Goal: Task Accomplishment & Management: Use online tool/utility

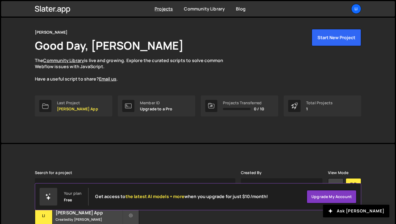
scroll to position [60, 0]
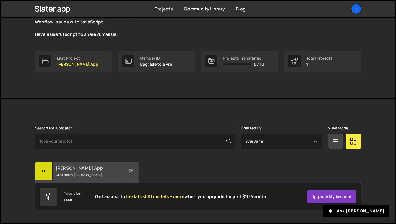
click at [85, 176] on small "Created by [PERSON_NAME]" at bounding box center [89, 175] width 67 height 5
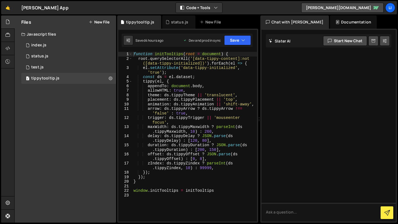
click at [96, 22] on button "New File" at bounding box center [99, 22] width 21 height 4
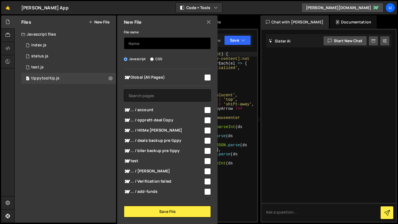
click at [138, 44] on input "text" at bounding box center [167, 43] width 87 height 12
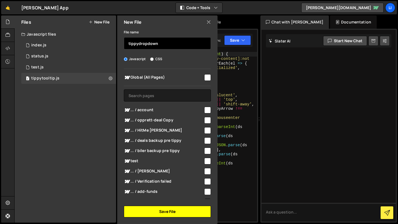
type input "tippydropdown"
click at [175, 210] on button "Save File" at bounding box center [167, 212] width 87 height 12
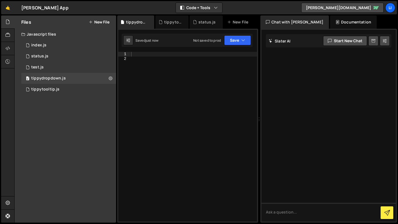
click at [147, 56] on div at bounding box center [193, 141] width 127 height 179
paste textarea "}"
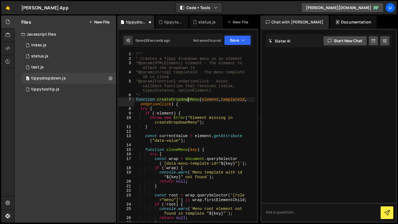
click at [187, 100] on div "/** * Creates a Tippy dropdown menu on an element * @param {HTMLElement} elemen…" at bounding box center [195, 141] width 120 height 179
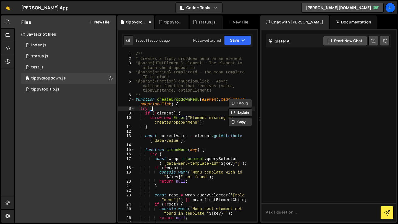
click at [187, 110] on div "/** * Creates a Tippy dropdown menu on an element * @param {HTMLElement} elemen…" at bounding box center [195, 141] width 120 height 179
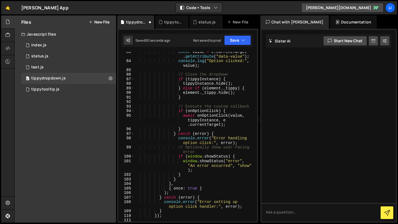
scroll to position [463, 0]
click at [202, 97] on div "const value = e . currentTarget . getAttribute ( "data-value" ) ; console . log…" at bounding box center [195, 141] width 120 height 184
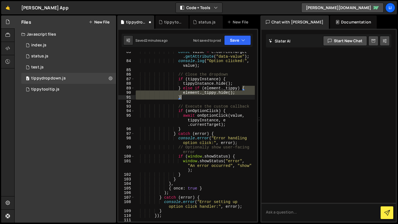
click at [202, 97] on div "const value = e . currentTarget . getAttribute ( "data-value" ) ; console . log…" at bounding box center [195, 141] width 120 height 184
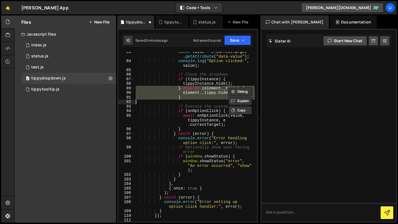
click at [202, 97] on div "const value = e . currentTarget . getAttribute ( "data-value" ) ; console . log…" at bounding box center [195, 141] width 120 height 184
type textarea "}"
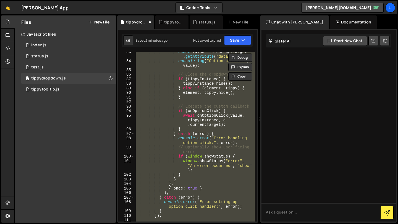
scroll to position [0, 0]
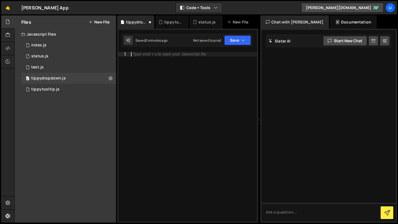
paste textarea "}"
type textarea "}"
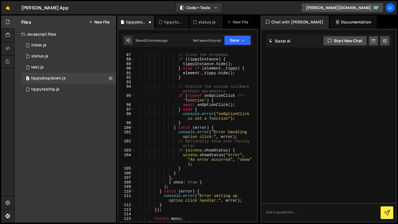
scroll to position [478, 0]
click at [239, 41] on button "Save" at bounding box center [237, 40] width 27 height 10
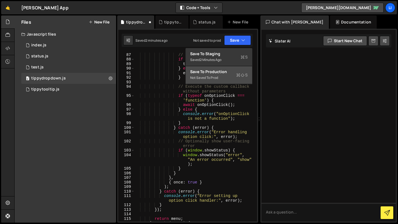
click at [217, 73] on div "Save to Production S" at bounding box center [218, 72] width 57 height 6
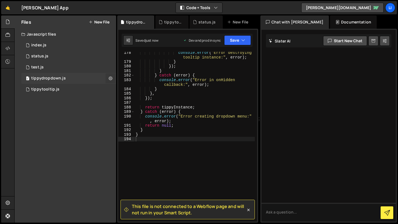
click at [109, 78] on icon at bounding box center [111, 78] width 4 height 5
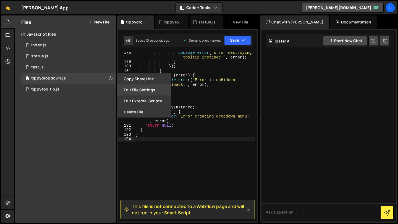
click at [140, 93] on button "Edit File Settings" at bounding box center [144, 90] width 54 height 11
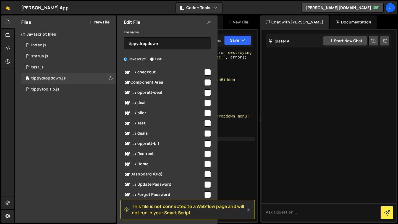
scroll to position [138, 0]
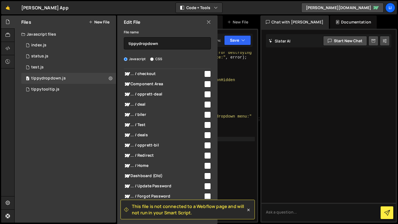
click at [205, 95] on input "checkbox" at bounding box center [207, 94] width 7 height 7
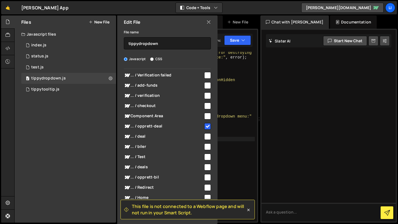
scroll to position [106, 0]
click at [206, 127] on input "checkbox" at bounding box center [207, 127] width 7 height 7
checkbox input "false"
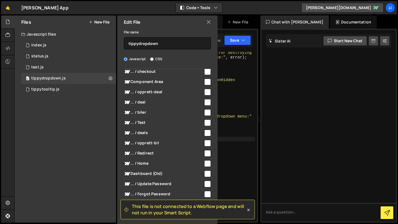
scroll to position [142, 0]
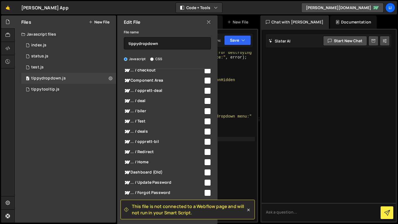
click at [206, 108] on input "checkbox" at bounding box center [207, 111] width 7 height 7
checkbox input "true"
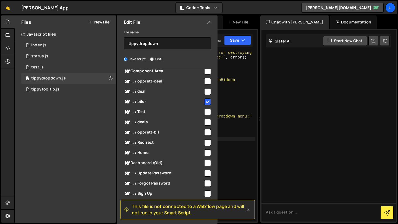
click at [206, 132] on input "checkbox" at bounding box center [207, 132] width 7 height 7
checkbox input "true"
click at [204, 124] on input "checkbox" at bounding box center [207, 122] width 7 height 7
checkbox input "true"
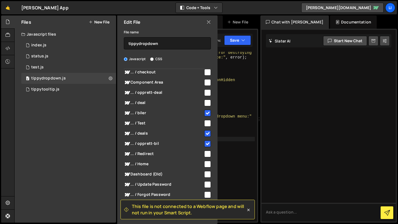
scroll to position [136, 0]
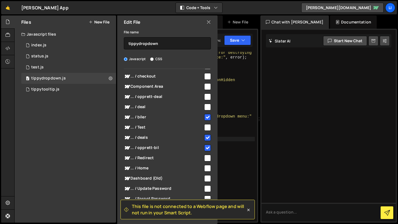
click at [204, 104] on input "checkbox" at bounding box center [207, 107] width 7 height 7
checkbox input "true"
click at [248, 210] on icon at bounding box center [248, 210] width 2 height 2
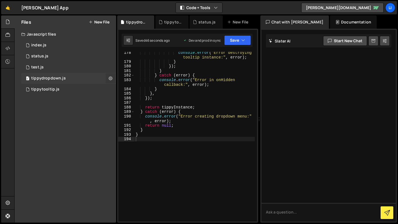
click at [110, 78] on icon at bounding box center [111, 78] width 4 height 5
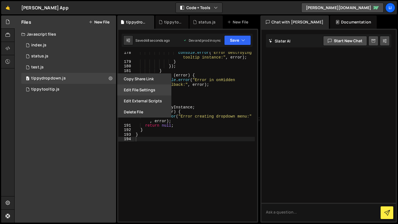
click at [139, 91] on button "Edit File Settings" at bounding box center [144, 90] width 54 height 11
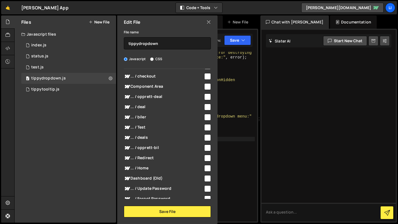
scroll to position [139, 0]
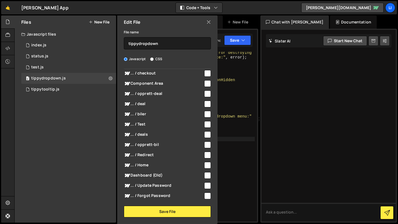
click at [206, 114] on input "checkbox" at bounding box center [207, 114] width 7 height 7
checkbox input "true"
click at [205, 105] on input "checkbox" at bounding box center [207, 104] width 7 height 7
checkbox input "true"
click at [204, 136] on input "checkbox" at bounding box center [207, 135] width 7 height 7
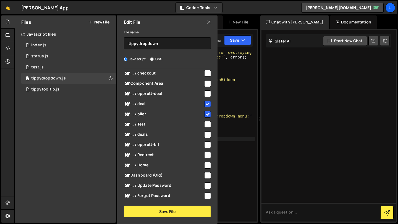
checkbox input "true"
click at [205, 146] on input "checkbox" at bounding box center [207, 145] width 7 height 7
checkbox input "true"
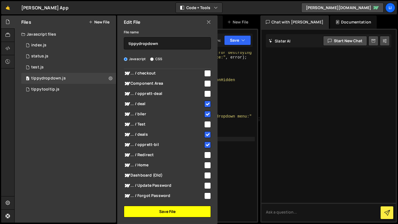
click at [174, 213] on button "Save File" at bounding box center [167, 212] width 87 height 12
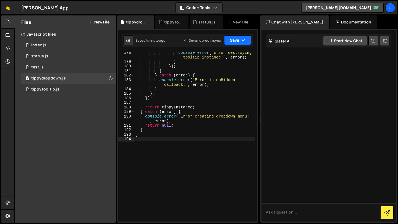
click at [245, 43] on icon "button" at bounding box center [243, 41] width 4 height 6
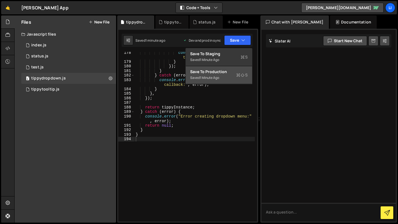
click at [229, 72] on div "Save to Production S" at bounding box center [218, 72] width 57 height 6
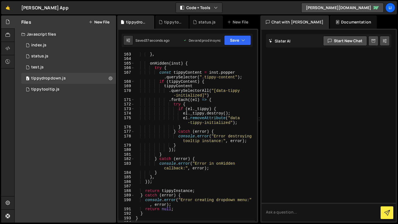
scroll to position [993, 0]
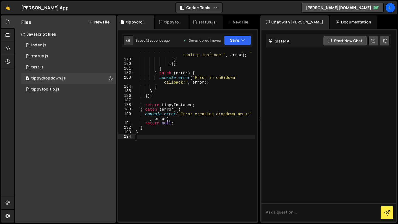
click at [159, 141] on div "console . error ( "Error destroying tooltip instance:" , error ) ; } }) ; } } c…" at bounding box center [195, 140] width 120 height 184
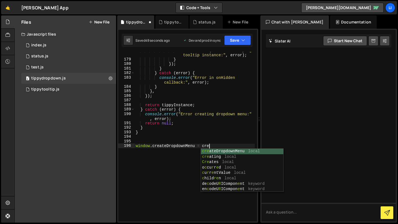
scroll to position [0, 5]
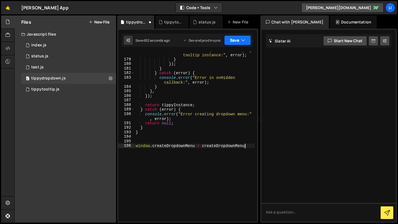
click at [238, 39] on button "Save" at bounding box center [237, 40] width 27 height 10
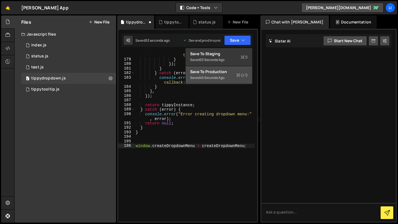
click at [222, 76] on div "45 seconds ago" at bounding box center [212, 77] width 25 height 5
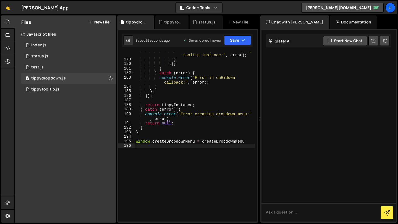
scroll to position [0, 0]
click at [187, 129] on div "console . error ( "Error destroying tooltip instance:" , error ) ; } }) ; } } c…" at bounding box center [195, 140] width 120 height 184
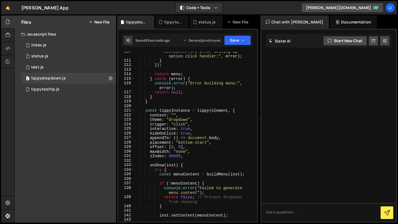
scroll to position [618, 0]
click at [195, 142] on div "console . error ( "Error setting up option click handler:" , error ) ; } }) ; r…" at bounding box center [195, 141] width 120 height 184
click at [193, 142] on div "console . error ( "Error setting up option click handler:" , error ) ; } }) ; r…" at bounding box center [195, 141] width 120 height 184
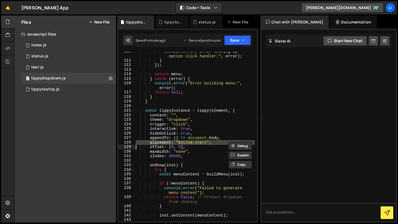
click at [193, 142] on div "console . error ( "Error setting up option click handler:" , error ) ; } }) ; r…" at bounding box center [195, 141] width 120 height 184
click at [193, 142] on div "console . error ( "Error setting up option click handler:" , error ) ; } }) ; r…" at bounding box center [195, 137] width 120 height 170
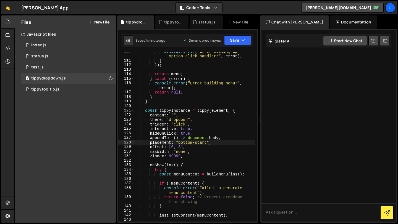
click at [193, 142] on div "console . error ( "Error setting up option click handler:" , error ) ; } }) ; r…" at bounding box center [195, 141] width 120 height 184
click at [206, 144] on div "console . error ( "Error setting up option click handler:" , error ) ; } }) ; r…" at bounding box center [195, 141] width 120 height 184
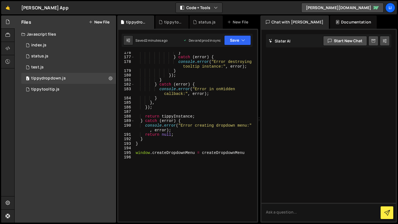
scroll to position [1002, 0]
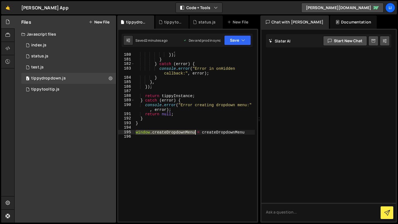
drag, startPoint x: 136, startPoint y: 133, endPoint x: 195, endPoint y: 132, distance: 58.3
click at [195, 132] on div "} }) ; } } catch ( error ) { console . error ( "Error in onHidden callback:" , …" at bounding box center [195, 137] width 120 height 179
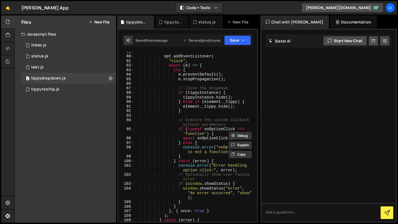
scroll to position [445, 0]
click at [202, 136] on div "opt . addEventListener ( "click" , async ( e ) => { try { e . preventDefault ( …" at bounding box center [195, 141] width 120 height 184
click at [231, 137] on div "opt . addEventListener ( "click" , async ( e ) => { try { e . preventDefault ( …" at bounding box center [195, 141] width 120 height 184
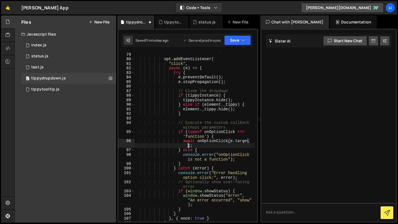
scroll to position [0, 8]
click at [234, 40] on button "Save" at bounding box center [237, 40] width 27 height 10
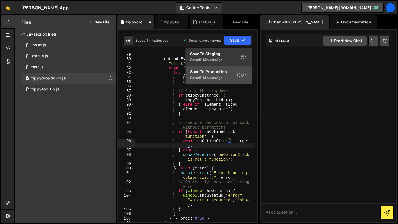
click at [217, 73] on div "Save to Production S" at bounding box center [218, 72] width 57 height 6
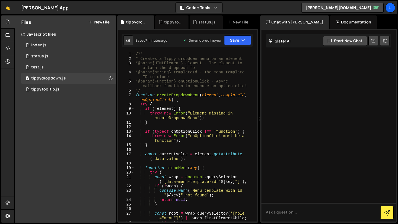
scroll to position [0, 0]
click at [224, 96] on div "/** * Creates a Tippy dropdown menu on an element * @param {HTMLElement} elemen…" at bounding box center [195, 144] width 120 height 184
click at [233, 97] on div "/** * Creates a Tippy dropdown menu on an element * @param {HTMLElement} elemen…" at bounding box center [195, 144] width 120 height 184
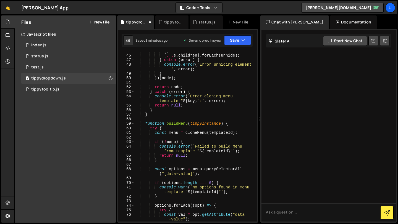
scroll to position [255, 0]
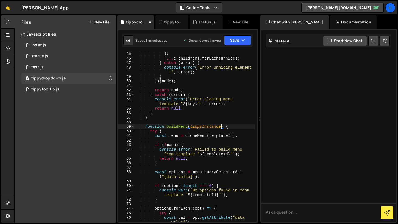
click at [220, 128] on div ") ; [ ... e . children ] . forEach ( unhide ) ; } catch ( error ) { console . e…" at bounding box center [195, 141] width 120 height 179
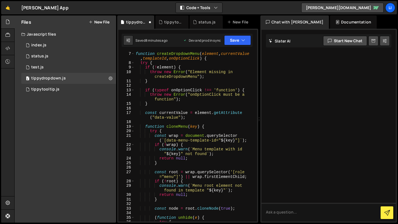
scroll to position [0, 0]
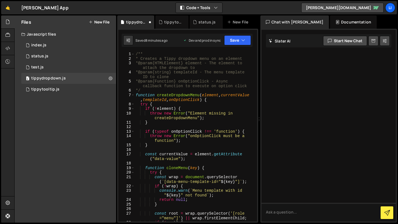
click at [237, 95] on div "/** * Creates a Tippy dropdown menu on an element * @param {HTMLElement} elemen…" at bounding box center [195, 144] width 120 height 184
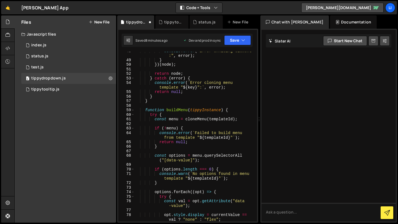
scroll to position [284, 0]
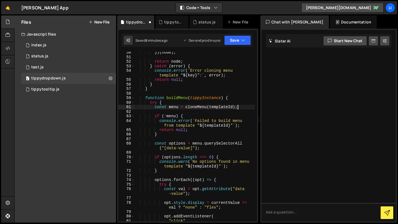
click at [240, 107] on div "}) ( node ) ; return node ; } catch ( error ) { console . error ( ` Error cloni…" at bounding box center [195, 139] width 120 height 179
type textarea "const menu = cloneMenu(templateId);"
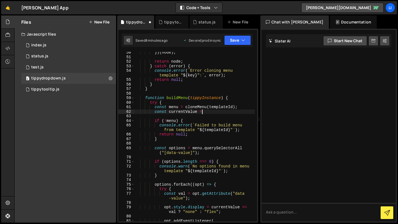
scroll to position [0, 4]
click at [221, 99] on div "}) ( node ) ; return node ; } catch ( error ) { console . error ( ` Error cloni…" at bounding box center [195, 139] width 120 height 179
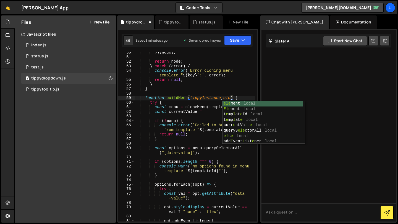
scroll to position [0, 6]
type textarea "function buildMenu(tippyInstance,element) {"
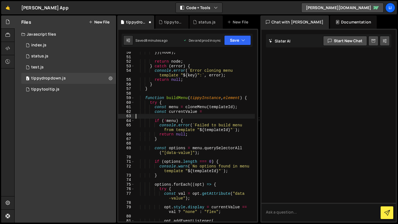
click at [209, 114] on div "}) ( node ) ; return node ; } catch ( error ) { console . error ( ` Error cloni…" at bounding box center [195, 139] width 120 height 179
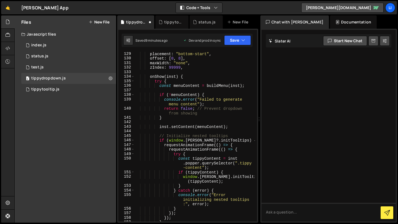
scroll to position [716, 0]
click at [240, 87] on div "placement : "bottom-start" , offset : [ 0 , 8 ] , maxWidth : "none" , zIndex : …" at bounding box center [195, 140] width 120 height 179
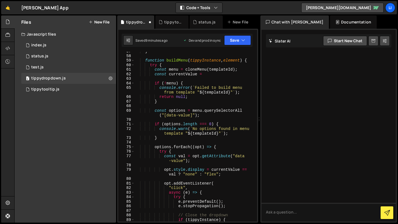
scroll to position [318, 0]
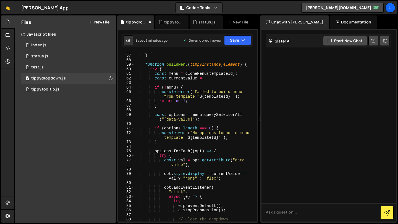
click at [209, 78] on div "} } function buildMenu ( tippyInstance , element ) { try { const menu = cloneMe…" at bounding box center [195, 138] width 120 height 179
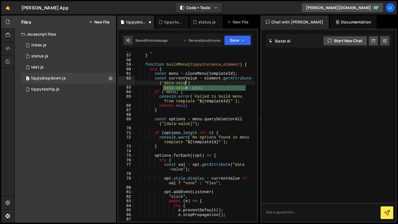
scroll to position [0, 10]
type textarea "const currentValue = element.getAttribute('data-value"
click at [243, 40] on icon "button" at bounding box center [243, 41] width 4 height 6
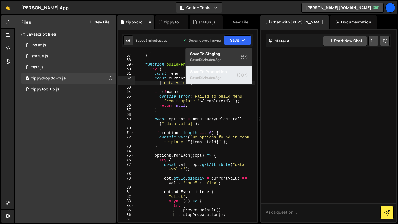
click at [225, 75] on div "Saved 9 minutes ago" at bounding box center [218, 78] width 57 height 7
